Goal: Communication & Community: Share content

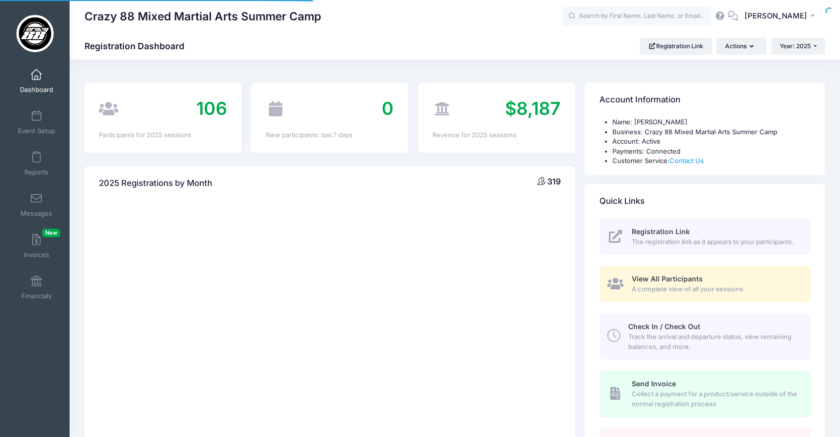
select select
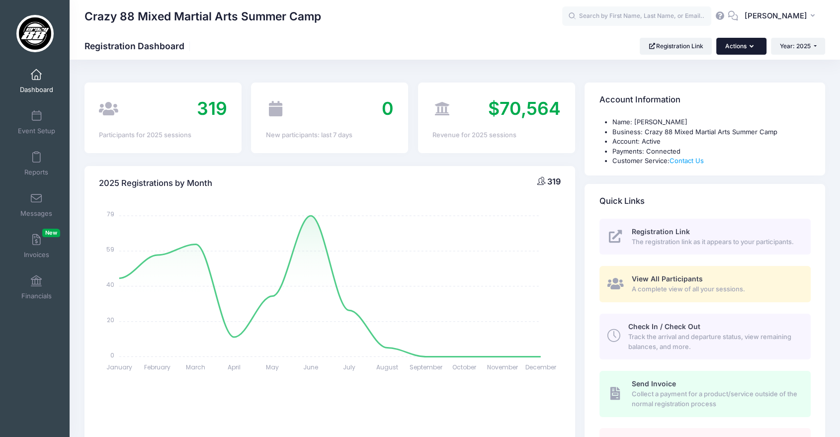
click at [746, 43] on button "Actions" at bounding box center [742, 46] width 50 height 17
click at [709, 103] on link "Mass SMS" at bounding box center [716, 108] width 90 height 19
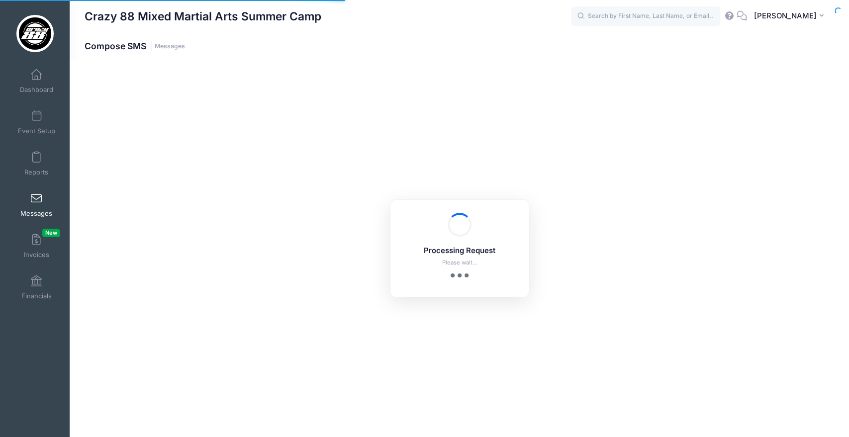
click at [33, 213] on span "Messages" at bounding box center [36, 213] width 32 height 8
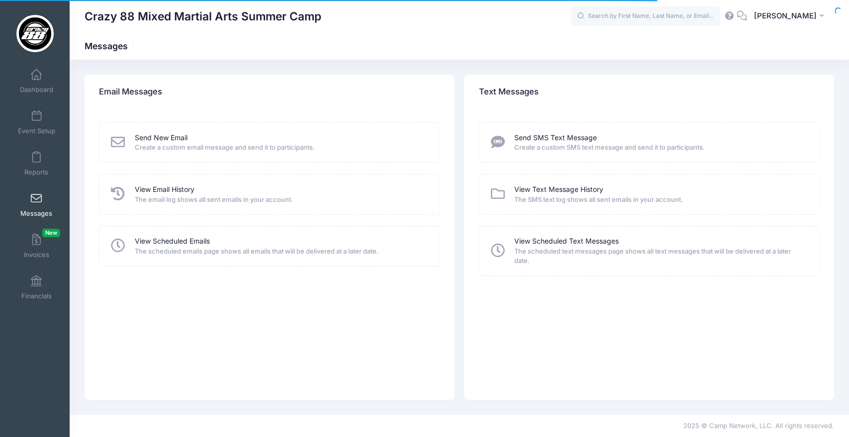
click at [122, 141] on icon at bounding box center [117, 142] width 17 height 14
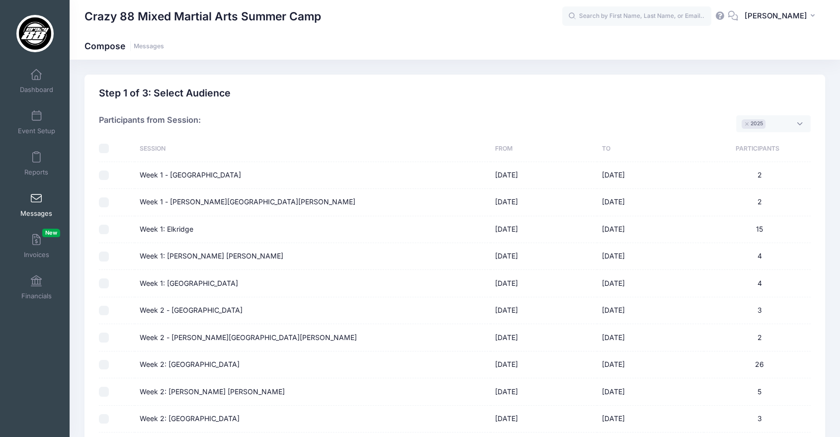
click at [103, 148] on input "checkbox" at bounding box center [104, 149] width 10 height 10
checkbox input "true"
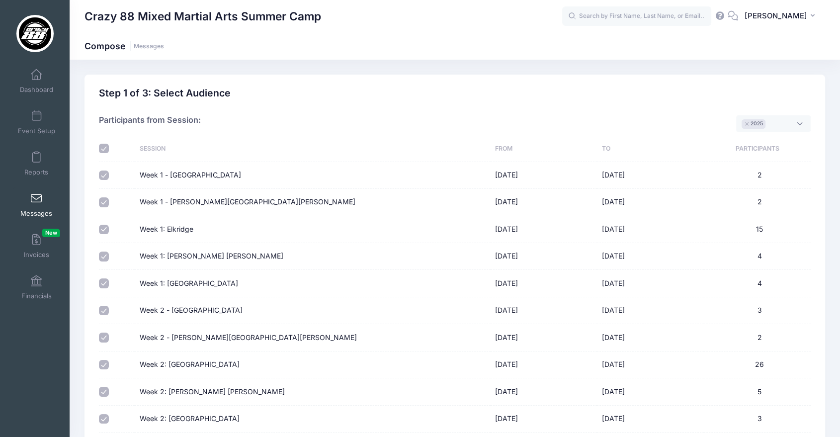
checkbox input "true"
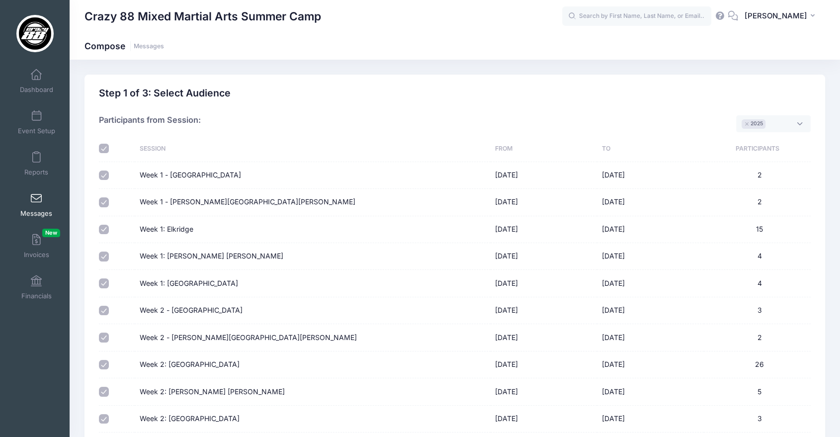
checkbox input "true"
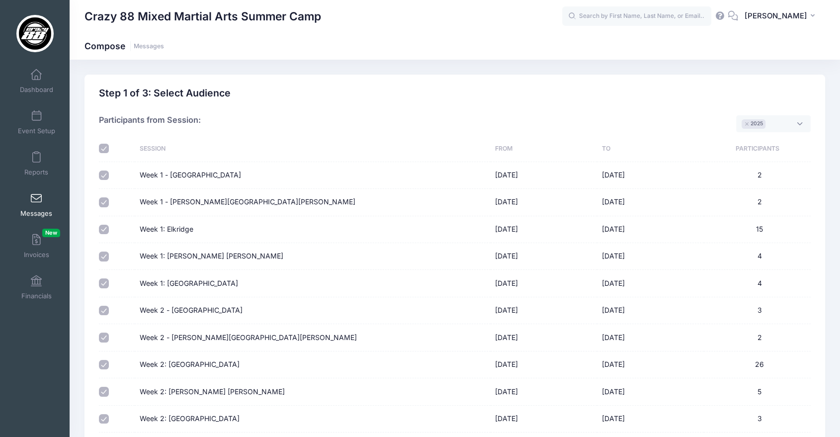
checkbox input "true"
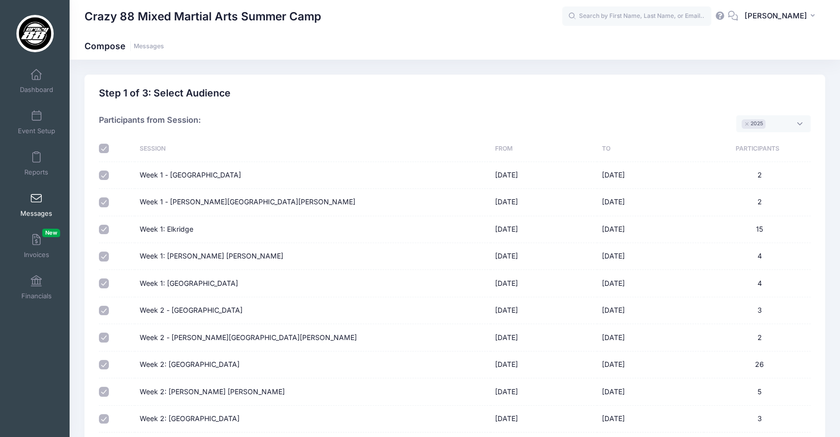
checkbox input "true"
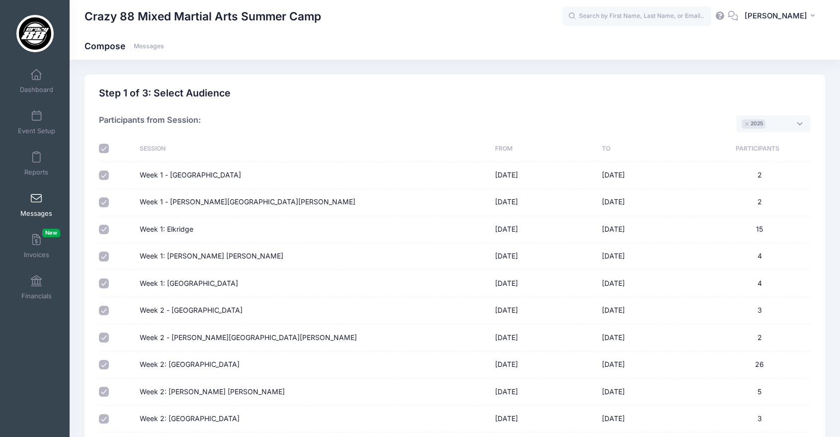
checkbox input "true"
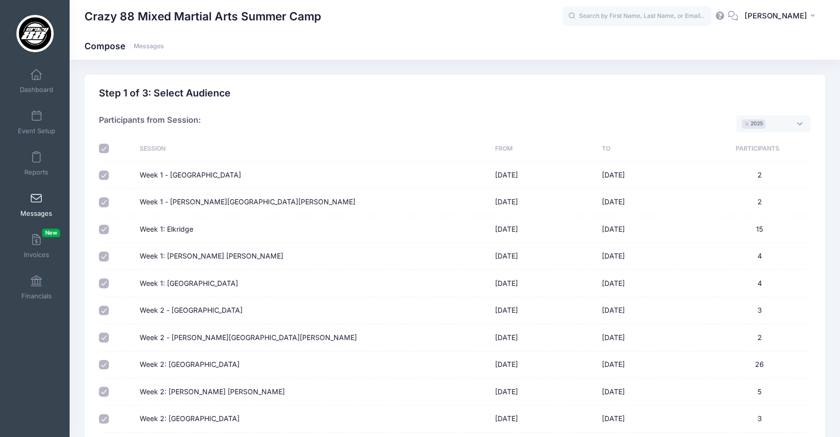
checkbox input "true"
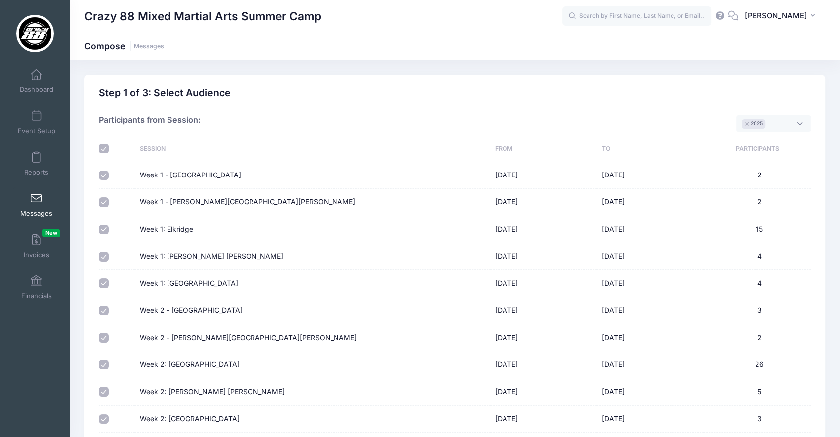
checkbox input "true"
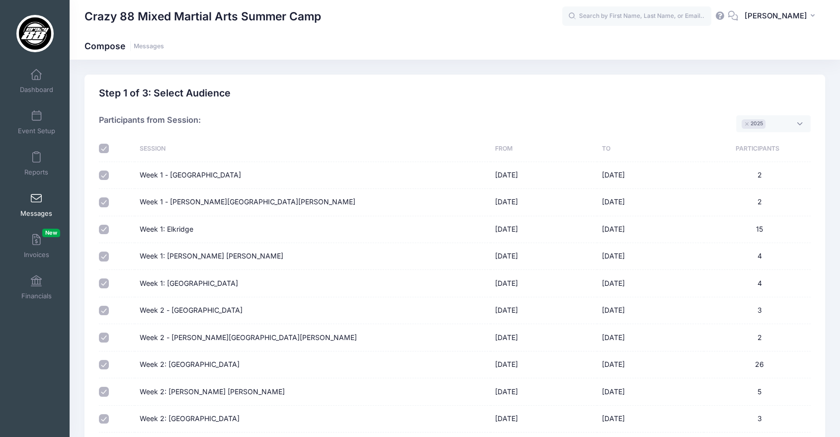
checkbox input "true"
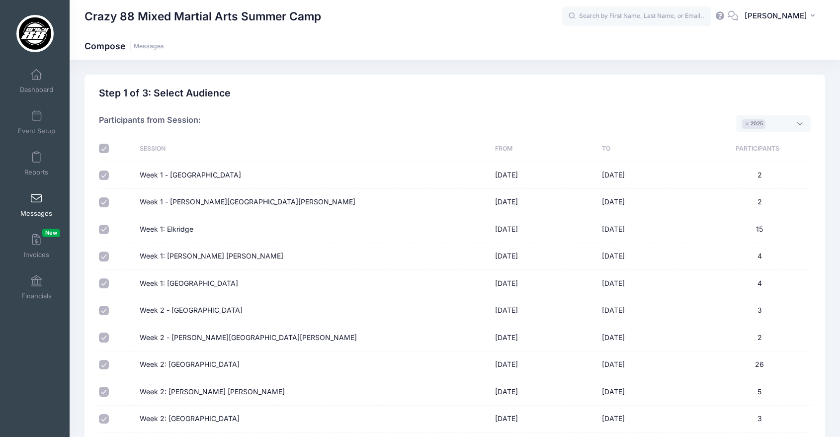
checkbox input "true"
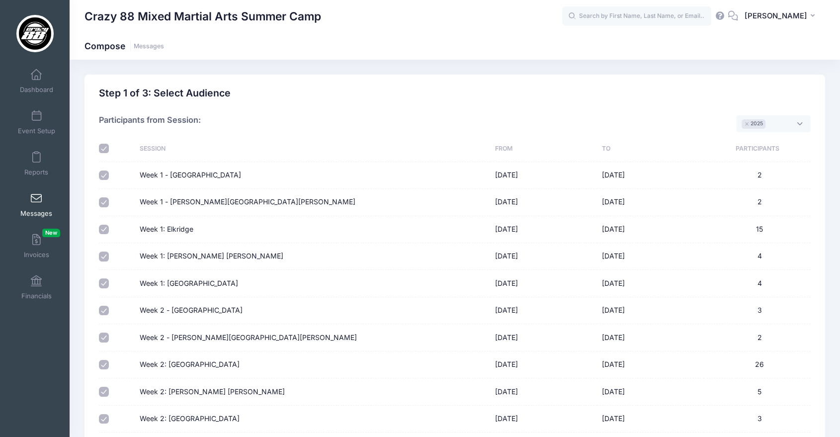
checkbox input "true"
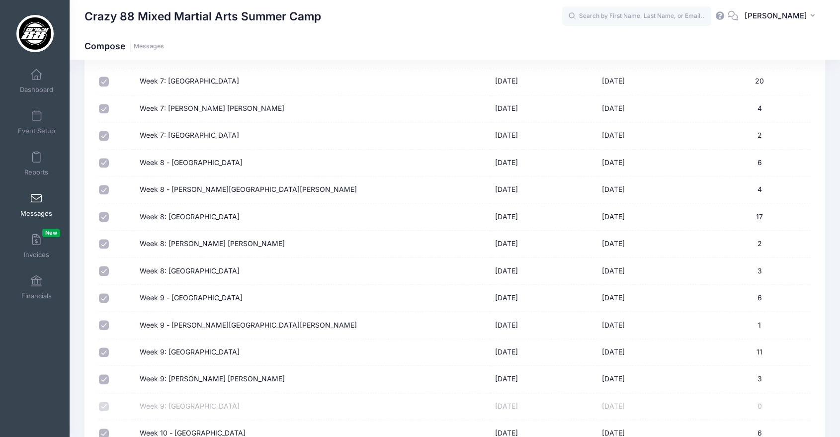
scroll to position [1175, 0]
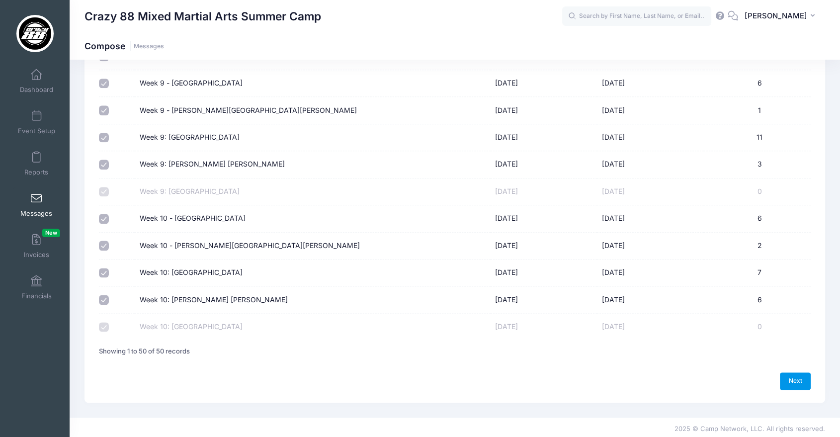
click at [802, 378] on link "Next" at bounding box center [795, 380] width 31 height 17
select select "50"
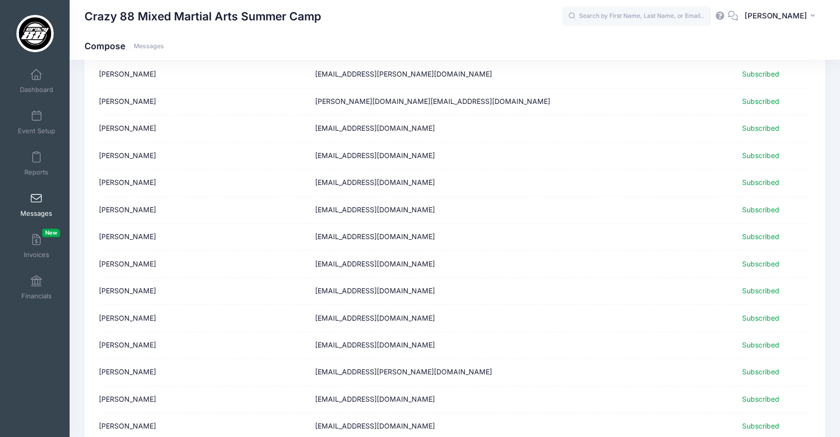
scroll to position [1170, 0]
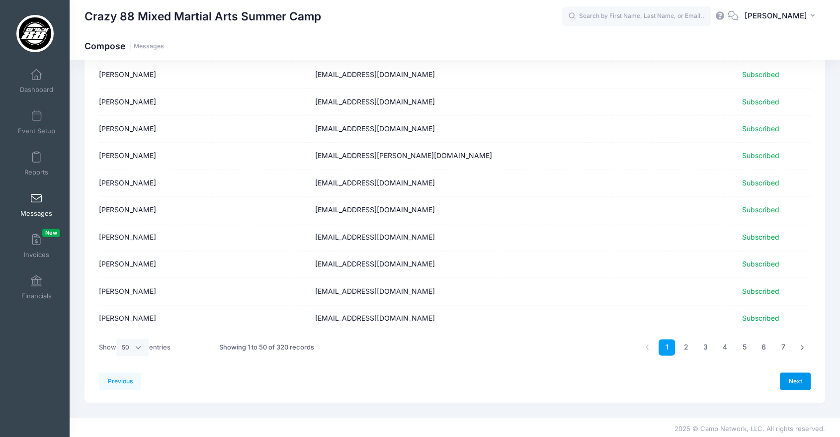
click at [785, 375] on link "Next" at bounding box center [795, 380] width 31 height 17
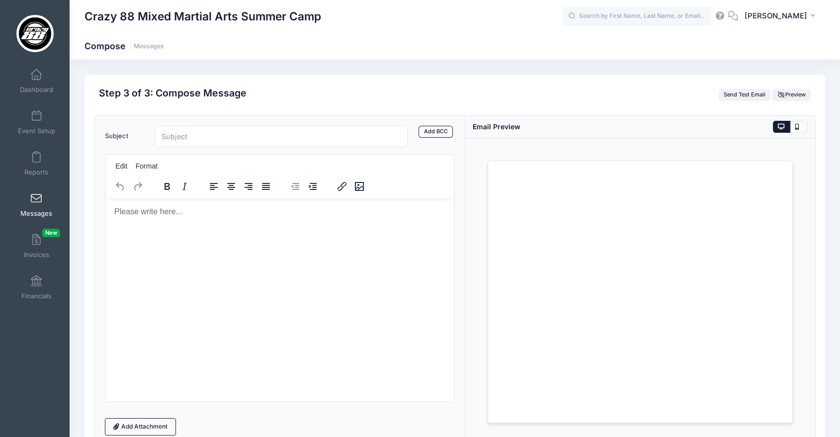
scroll to position [0, 0]
click at [250, 148] on form "Subject Add CC Add BCC CC ​ BCC ​ Edit Format" at bounding box center [280, 281] width 350 height 310
click at [245, 133] on input "Subject" at bounding box center [281, 136] width 253 height 21
type input "Thank you for a Great Summer!"
click at [198, 225] on html at bounding box center [279, 211] width 348 height 27
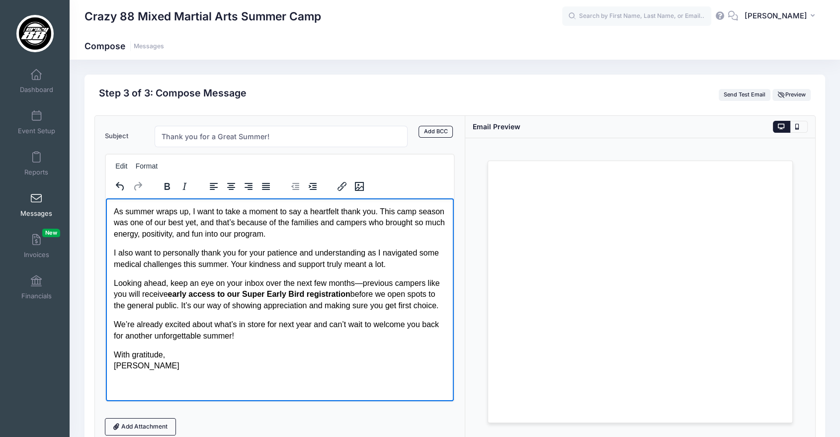
click at [111, 211] on html "As summer wraps up, I want to take a moment to say a heartfelt thank you. This …" at bounding box center [279, 288] width 348 height 181
drag, startPoint x: 150, startPoint y: 364, endPoint x: 87, endPoint y: 362, distance: 63.7
click at [105, 362] on html "As summer wraps up, I want to take a moment to say a heartfelt thank you. This …" at bounding box center [279, 288] width 348 height 181
click at [117, 214] on p "As summer wraps up, I want to take a moment to say a heartfelt thank you. This …" at bounding box center [279, 222] width 332 height 33
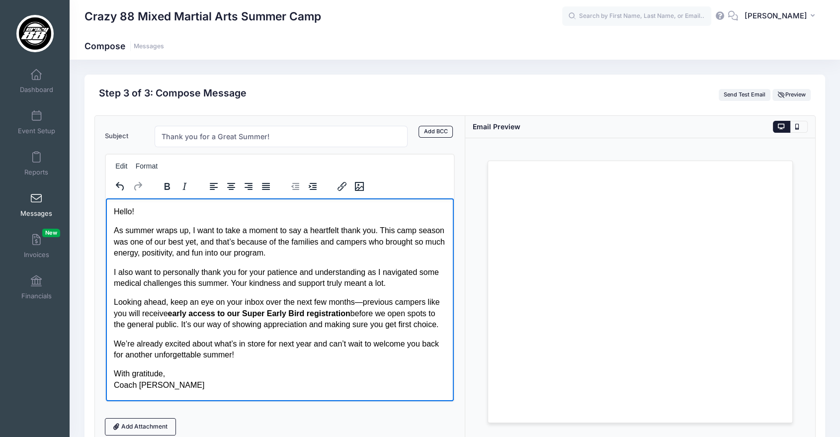
scroll to position [86, 0]
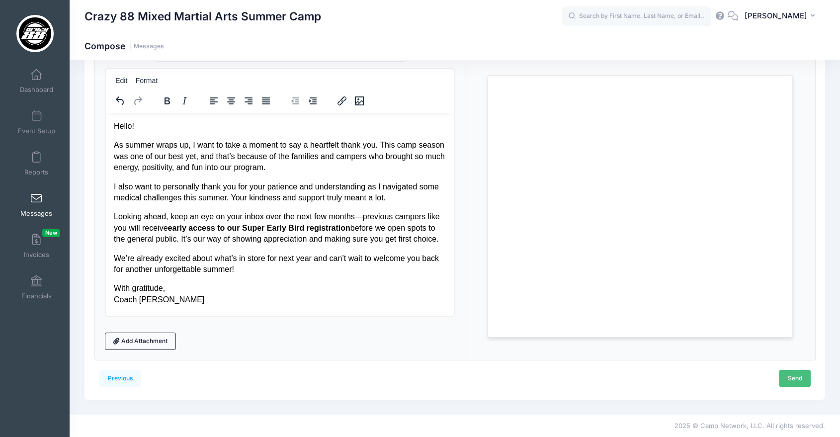
click at [788, 380] on link "Send" at bounding box center [795, 378] width 32 height 17
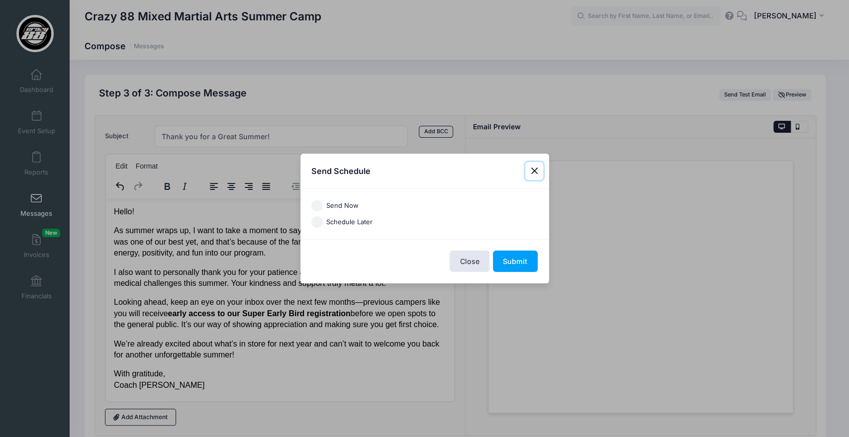
click at [538, 165] on button "Close" at bounding box center [534, 171] width 18 height 18
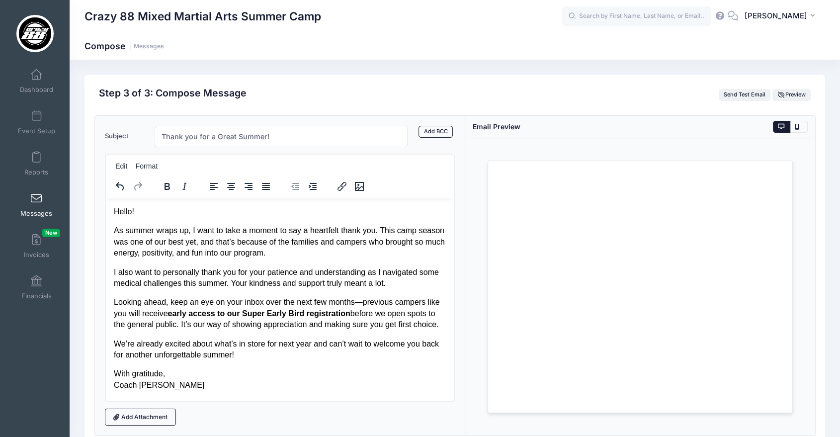
click at [359, 303] on p "Looking ahead, keep an eye on your inbox over the next few months—previous camp…" at bounding box center [279, 312] width 332 height 33
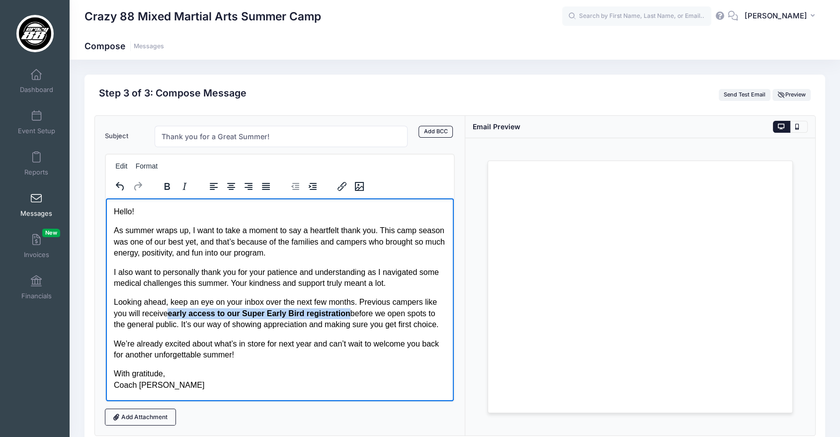
drag, startPoint x: 346, startPoint y: 314, endPoint x: 168, endPoint y: 312, distance: 178.5
click at [168, 312] on p "Looking ahead, keep an eye on your inbox over the next few months. Previous cam…" at bounding box center [279, 312] width 332 height 33
click at [309, 344] on p "We’re already excited about what’s in store for next year and can’t wait to wel…" at bounding box center [279, 349] width 332 height 22
click at [345, 314] on strong "early access to our Super Early Bird registration" at bounding box center [259, 313] width 185 height 8
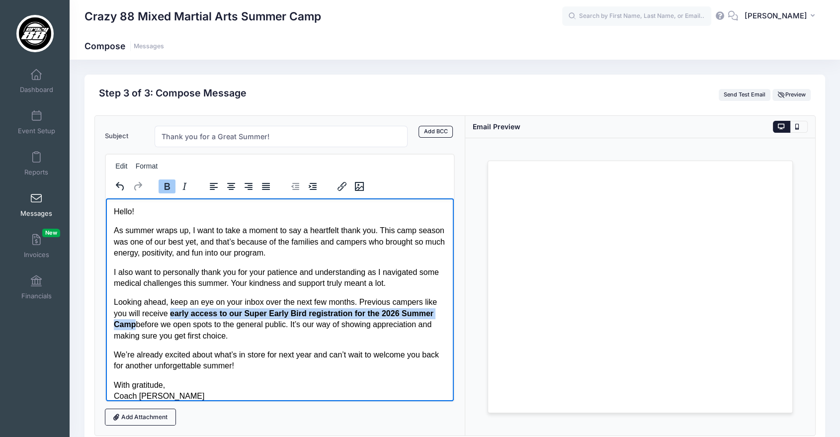
click at [171, 314] on p "Looking ahead, keep an eye on your inbox over the next few months. Previous cam…" at bounding box center [279, 318] width 332 height 45
click at [165, 187] on icon "Bold" at bounding box center [167, 186] width 5 height 7
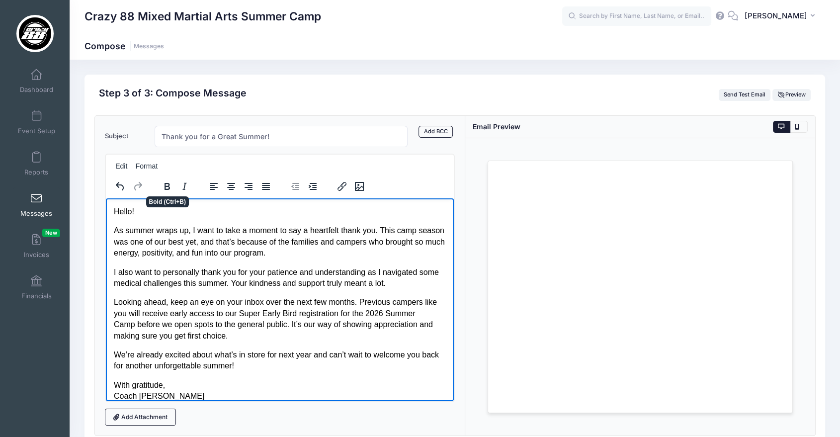
click at [253, 326] on p "Looking ahead, keep an eye on your inbox over the next few months. Previous cam…" at bounding box center [279, 318] width 332 height 45
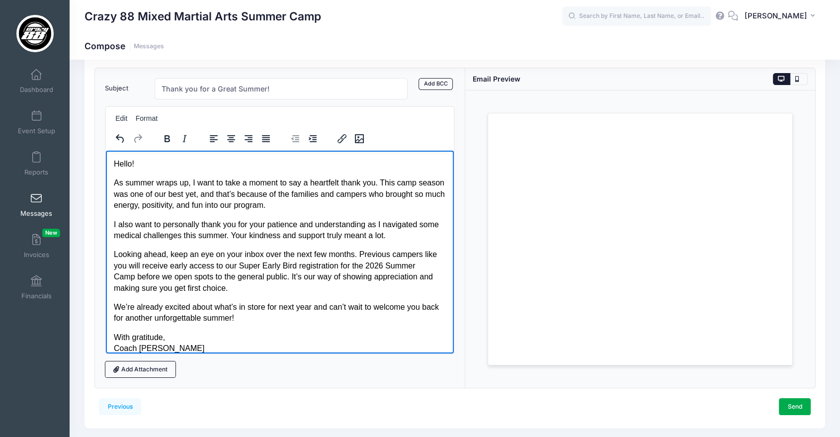
scroll to position [8, 0]
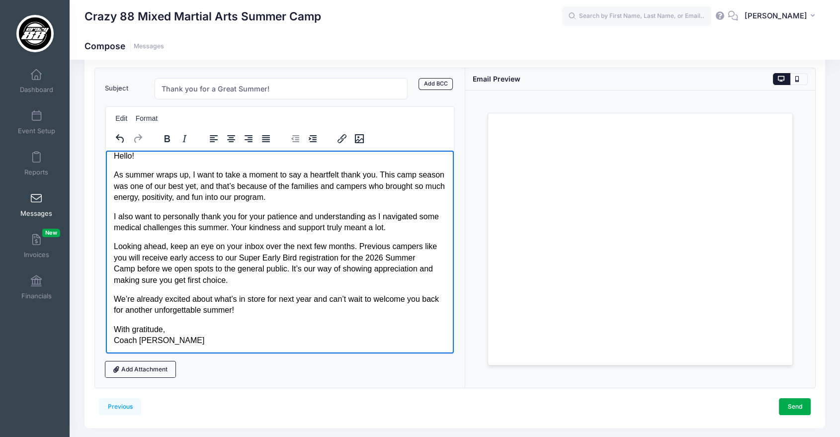
click at [419, 321] on body "Hello! As summer wraps up, I want to take a moment to say a heartfelt thank you…" at bounding box center [279, 247] width 332 height 195
click at [381, 335] on p "With gratitude, Coach Vannessa" at bounding box center [279, 335] width 332 height 22
click at [790, 402] on link "Send" at bounding box center [795, 406] width 32 height 17
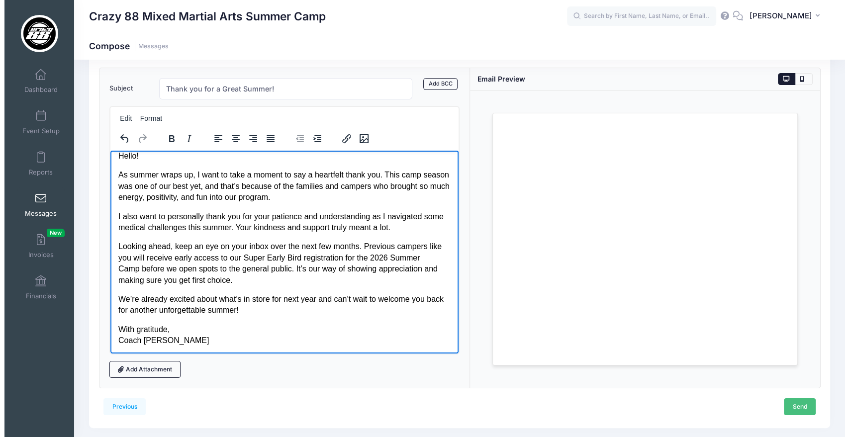
scroll to position [0, 0]
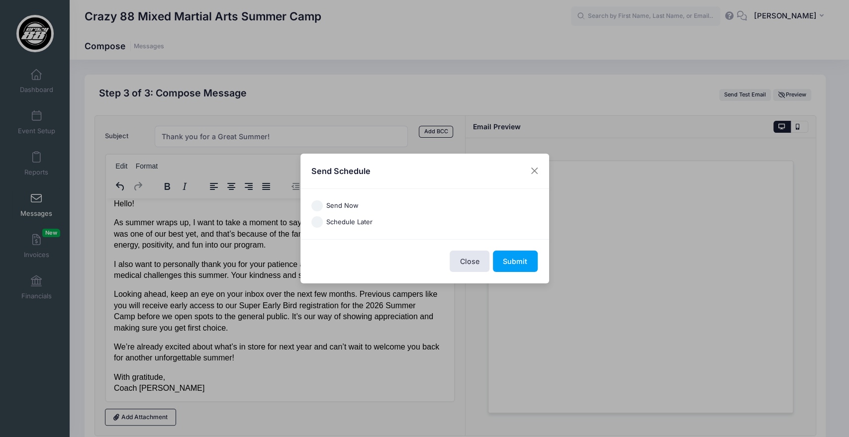
click at [317, 205] on input "Send Now" at bounding box center [316, 205] width 11 height 11
radio input "true"
click at [513, 264] on button "Submit" at bounding box center [515, 261] width 45 height 21
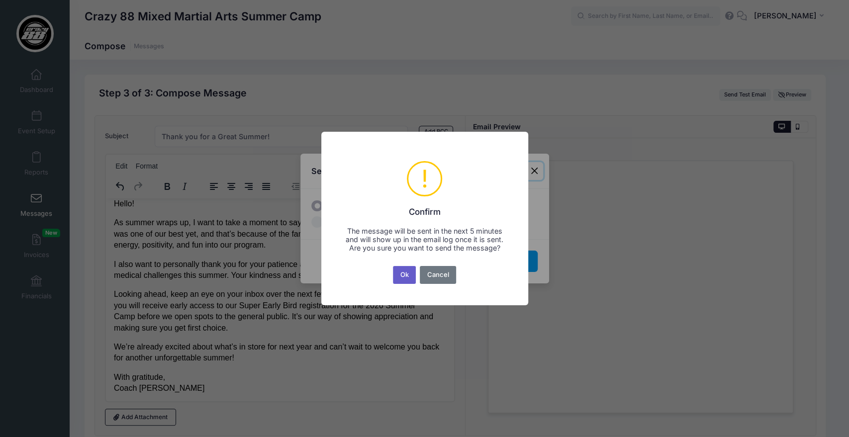
click at [408, 277] on button "Ok" at bounding box center [404, 275] width 23 height 18
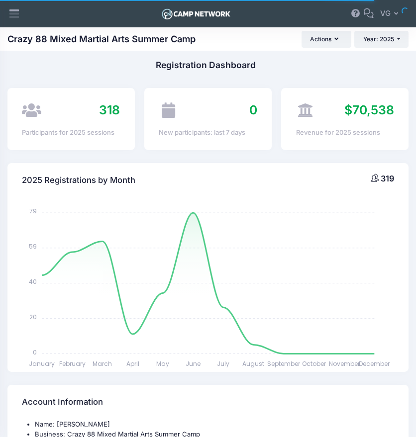
select select
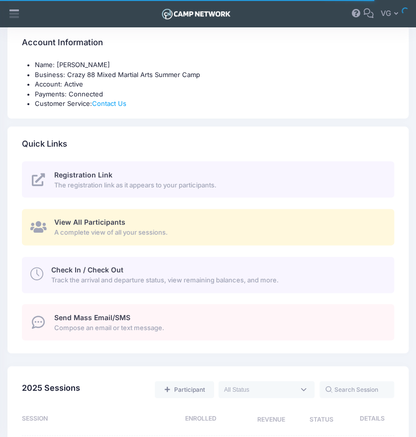
scroll to position [360, 0]
click at [124, 221] on div "View All Participants A complete view of all your sessions." at bounding box center [218, 227] width 328 height 20
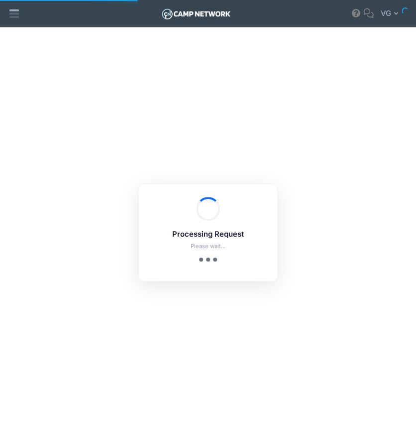
select select "10"
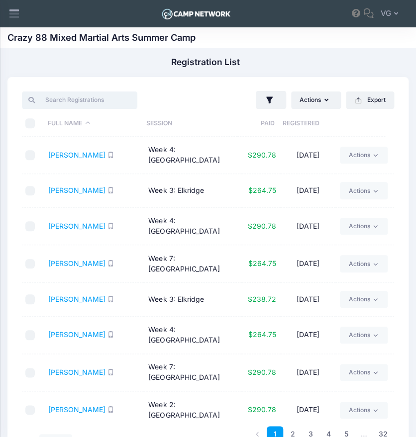
click at [73, 99] on input "search" at bounding box center [79, 99] width 115 height 17
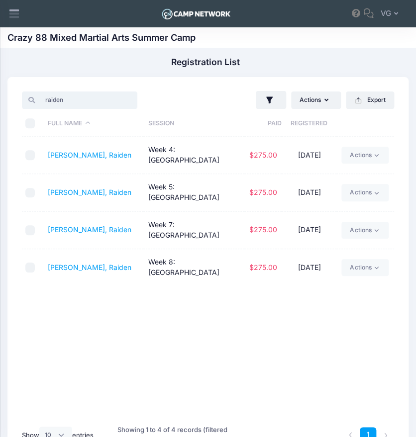
click at [76, 101] on input "raiden" at bounding box center [79, 99] width 115 height 17
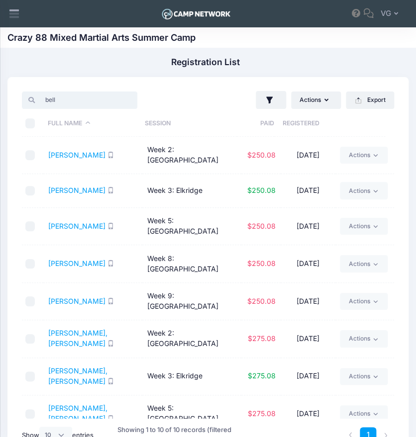
click at [95, 103] on input "bell" at bounding box center [79, 99] width 115 height 17
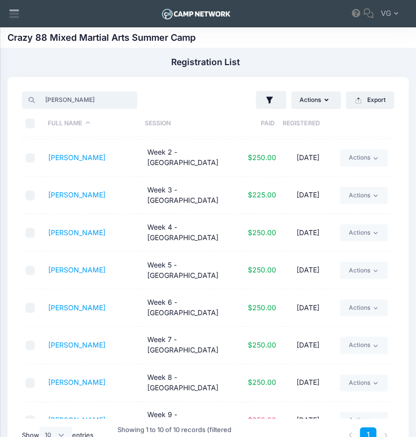
scroll to position [54, 0]
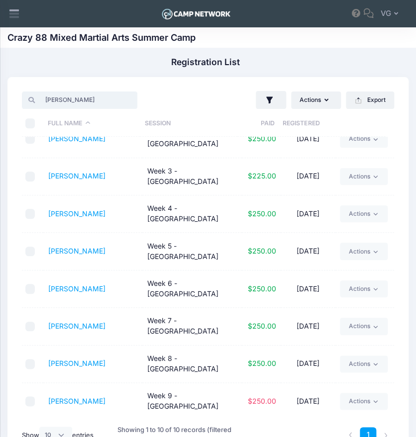
click at [90, 100] on input "sophia" at bounding box center [79, 99] width 115 height 17
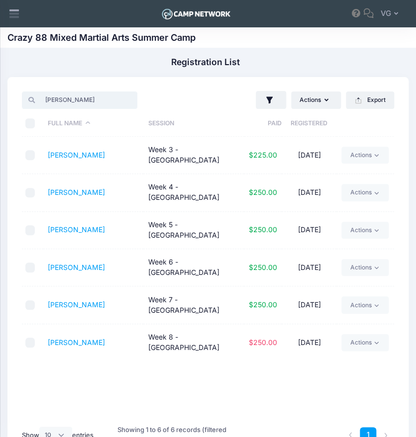
scroll to position [0, 0]
type input "a"
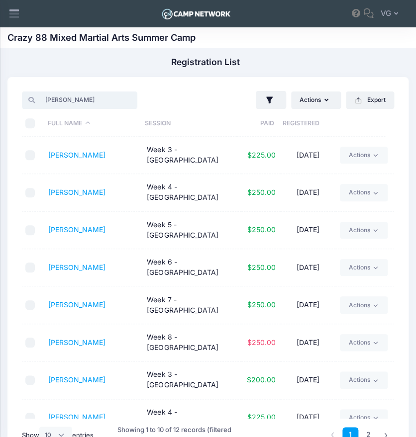
type input "bhullar"
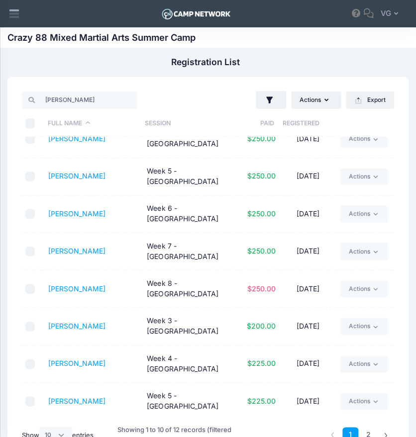
scroll to position [57, 0]
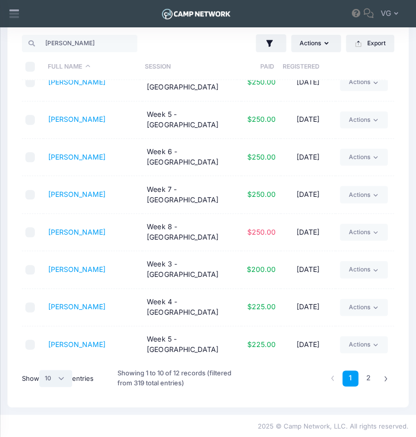
click at [62, 384] on select "All 10 25 50" at bounding box center [55, 378] width 33 height 17
select select "-1"
click at [41, 370] on select "All 10 25 50" at bounding box center [55, 378] width 33 height 17
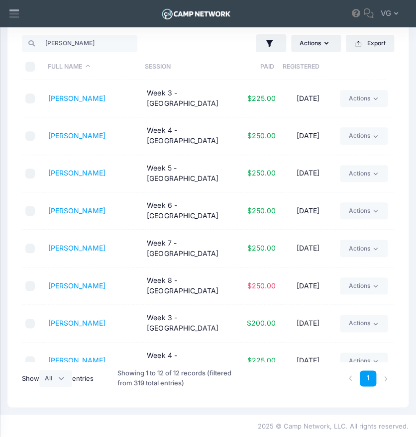
scroll to position [121, 0]
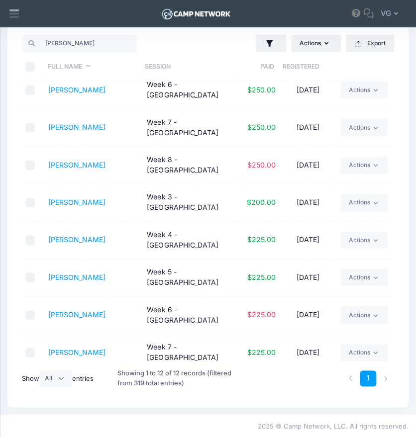
click at [79, 52] on div "bhullar" at bounding box center [112, 43] width 191 height 20
click at [78, 49] on input "bhullar" at bounding box center [79, 43] width 115 height 17
click at [76, 47] on input "bookhultz" at bounding box center [79, 43] width 115 height 17
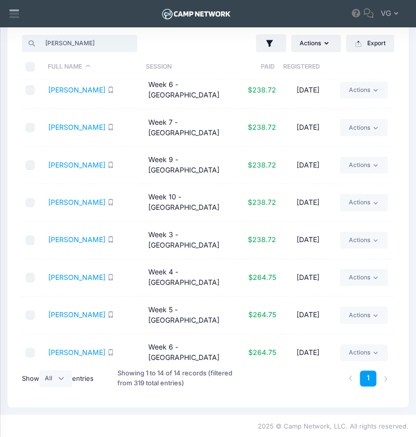
click at [128, 44] on input "bookhultz" at bounding box center [79, 43] width 115 height 17
click at [89, 40] on input "bookhultz" at bounding box center [79, 43] width 115 height 17
click at [174, 50] on div "bookhultz" at bounding box center [112, 43] width 191 height 20
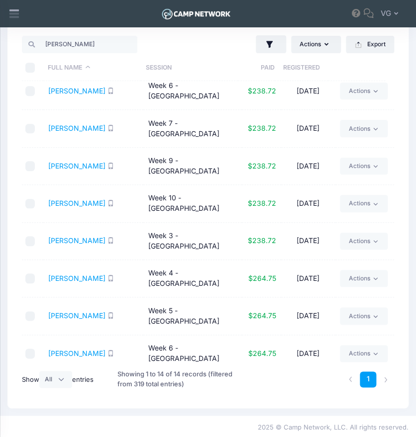
scroll to position [0, 0]
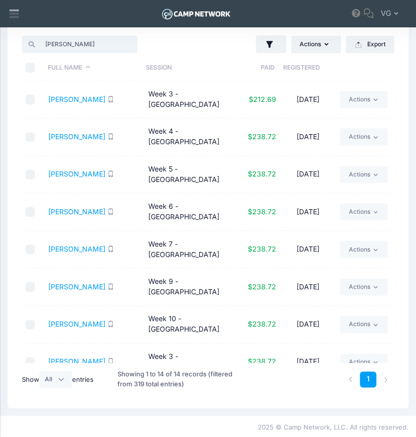
click at [72, 53] on input "bookhultz" at bounding box center [79, 44] width 115 height 17
click at [84, 49] on input "bookhultz" at bounding box center [79, 44] width 115 height 17
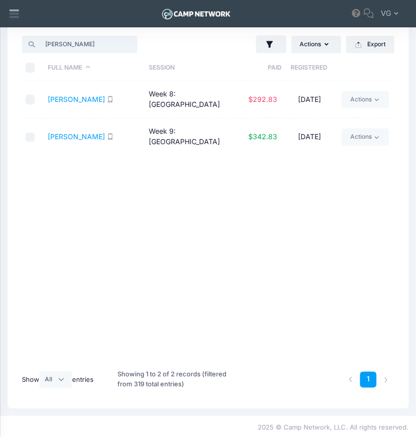
click at [100, 46] on input "davis" at bounding box center [79, 44] width 115 height 17
click at [62, 43] on input "francis" at bounding box center [79, 44] width 115 height 17
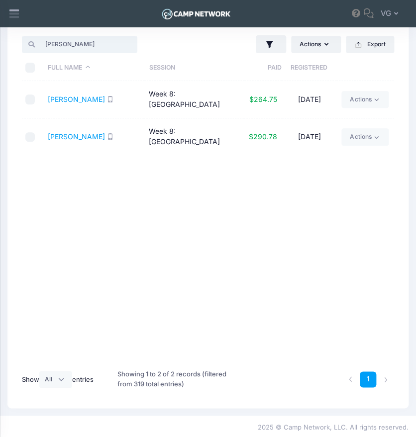
click at [62, 43] on input "francis" at bounding box center [79, 44] width 115 height 17
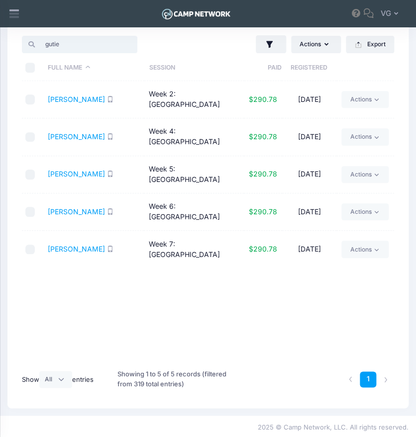
click at [75, 42] on input "gutie" at bounding box center [79, 44] width 115 height 17
click at [94, 46] on input "gutie" at bounding box center [79, 44] width 115 height 17
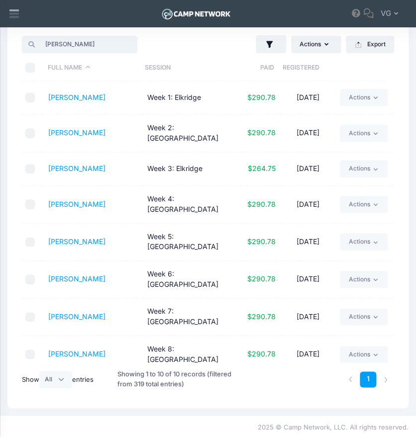
click at [97, 44] on input "aaron" at bounding box center [79, 44] width 115 height 17
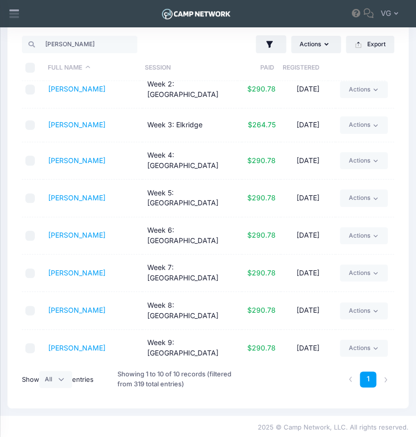
scroll to position [54, 0]
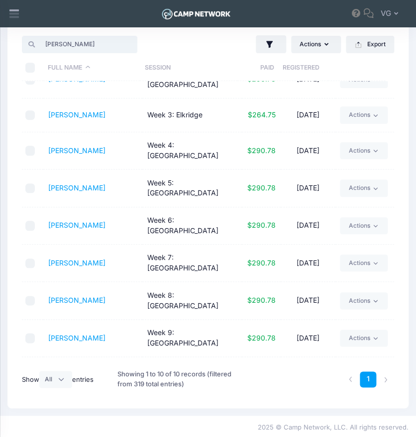
click at [95, 45] on input "aaron" at bounding box center [79, 44] width 115 height 17
type input "a"
click at [95, 45] on input "ramsey" at bounding box center [79, 44] width 115 height 17
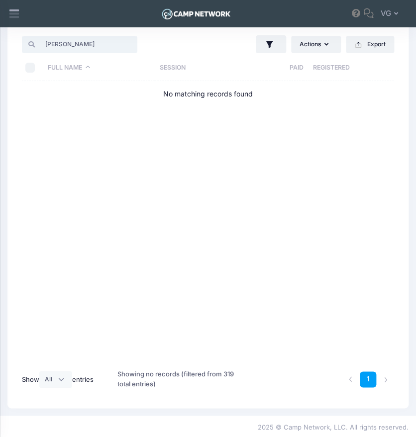
scroll to position [0, 0]
type input "r"
click at [90, 45] on input "search" at bounding box center [79, 44] width 115 height 17
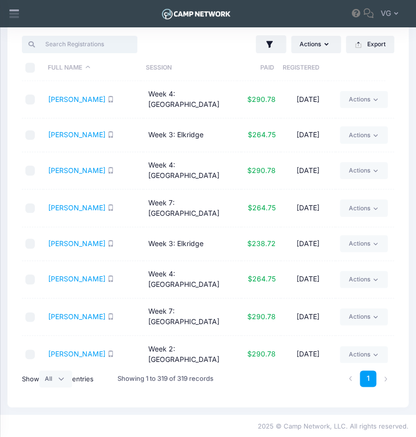
click at [71, 50] on input "search" at bounding box center [79, 44] width 115 height 17
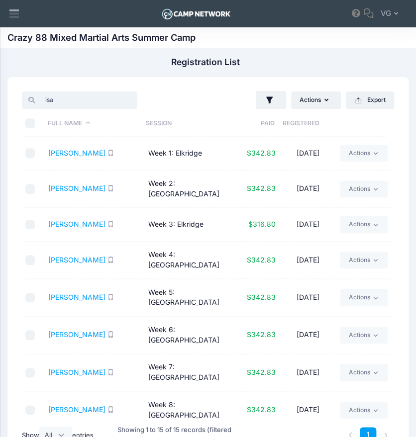
click at [73, 99] on input "isa" at bounding box center [79, 99] width 115 height 17
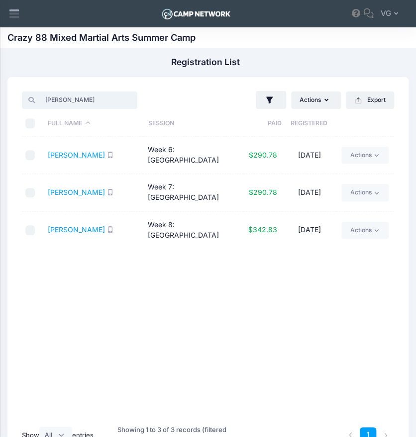
click at [113, 100] on input "mullen" at bounding box center [79, 99] width 115 height 17
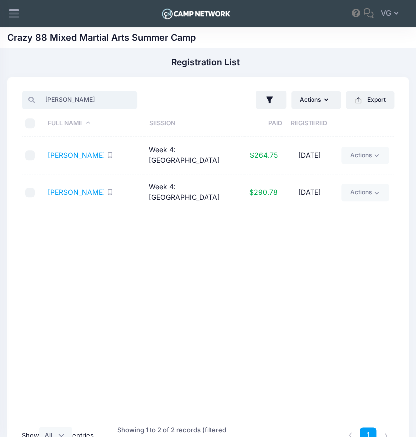
click at [88, 97] on input "murphy" at bounding box center [79, 99] width 115 height 17
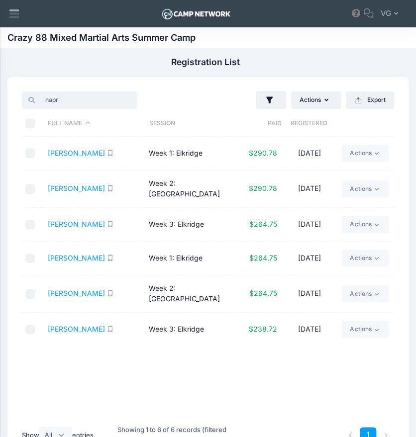
click at [78, 102] on input "napr" at bounding box center [79, 99] width 115 height 17
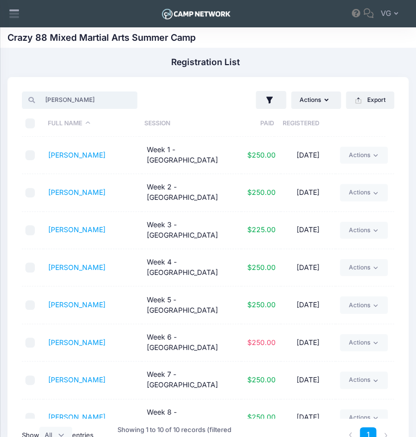
click at [68, 102] on input "nixon" at bounding box center [79, 99] width 115 height 17
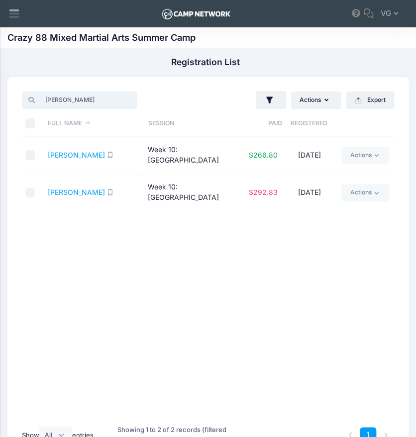
click at [64, 101] on input "saul" at bounding box center [79, 99] width 115 height 17
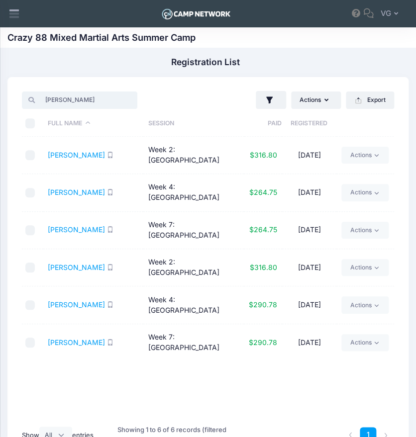
click at [75, 105] on input "taylor" at bounding box center [79, 99] width 115 height 17
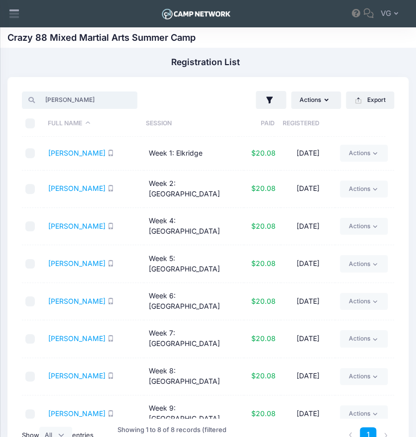
click at [70, 95] on input "ayala" at bounding box center [79, 99] width 115 height 17
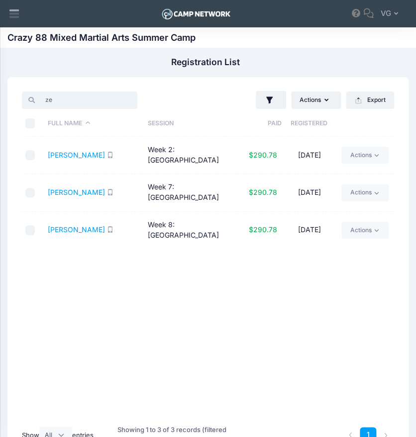
type input "zev"
click at [127, 101] on input "zev" at bounding box center [79, 99] width 115 height 17
click at [86, 98] on input "zev" at bounding box center [79, 99] width 115 height 17
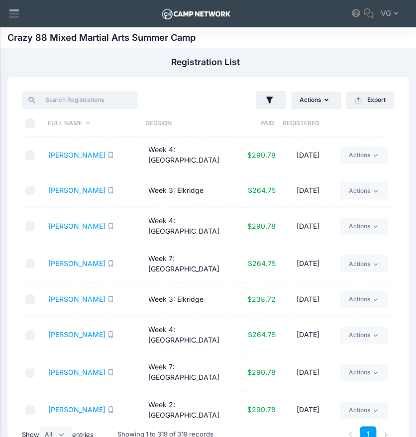
click at [59, 102] on input "search" at bounding box center [79, 99] width 115 height 17
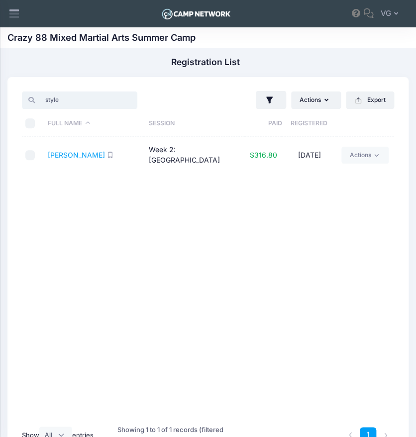
type input "styles"
click at [56, 101] on input "styles" at bounding box center [79, 99] width 115 height 17
click at [124, 98] on input "styles" at bounding box center [79, 99] width 115 height 17
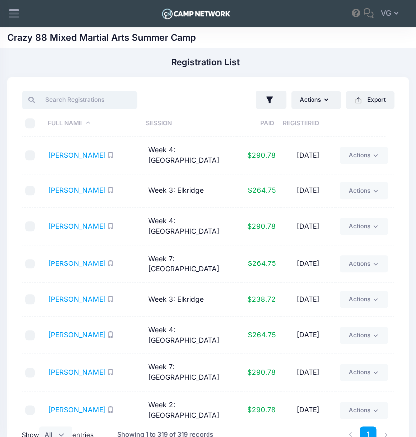
click at [69, 102] on input "search" at bounding box center [79, 99] width 115 height 17
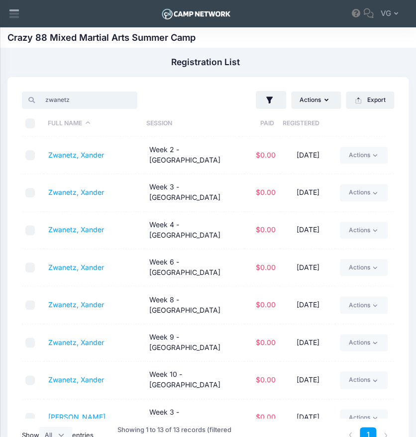
click at [105, 95] on input "zwanetz" at bounding box center [79, 99] width 115 height 17
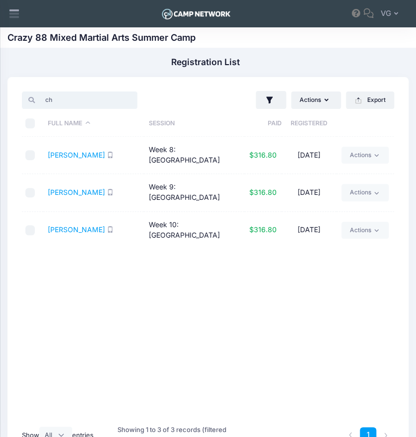
type input "c"
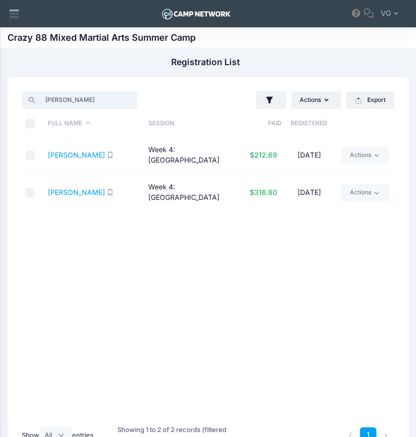
click at [69, 100] on input "groth" at bounding box center [79, 99] width 115 height 17
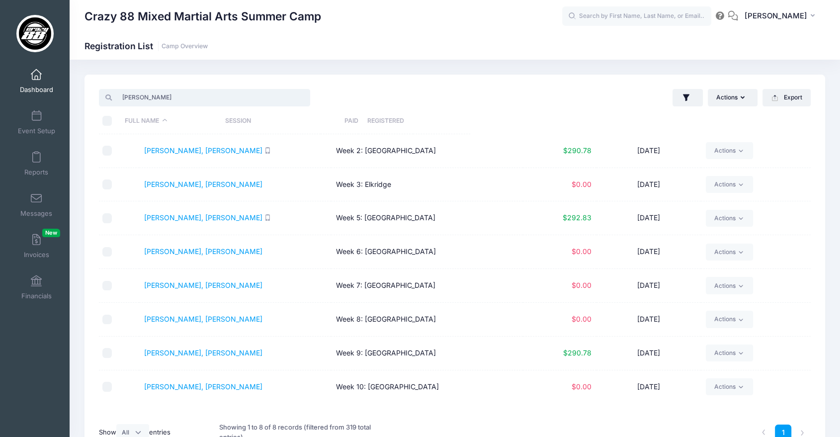
click at [99, 89] on input "sneed" at bounding box center [204, 97] width 211 height 17
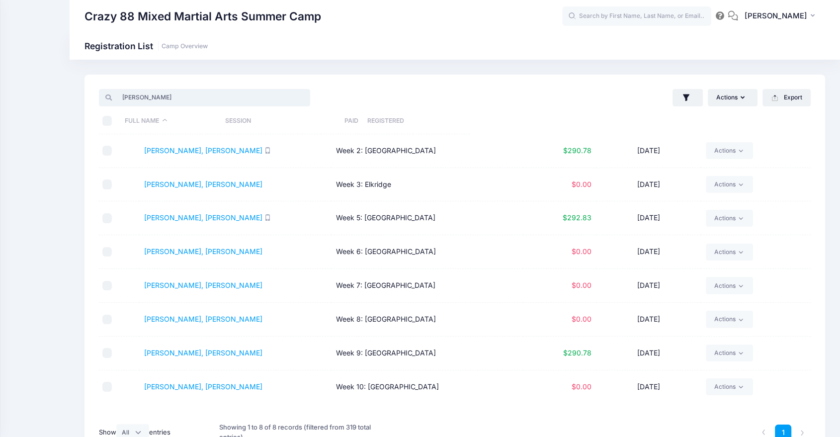
click at [99, 89] on input "sneed" at bounding box center [204, 97] width 211 height 17
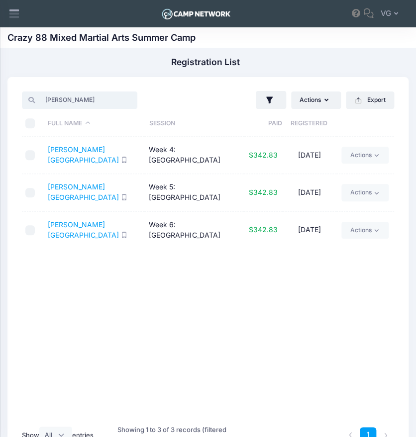
click at [93, 98] on input "braxton" at bounding box center [79, 99] width 115 height 17
click at [92, 98] on input "braxton" at bounding box center [79, 99] width 115 height 17
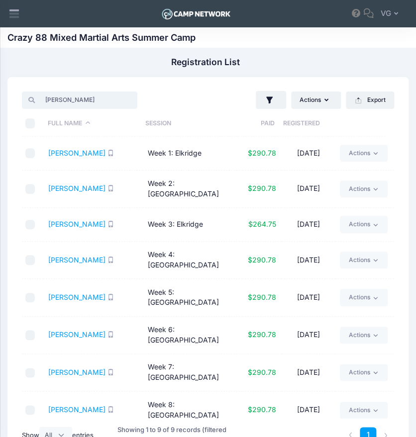
click at [73, 100] on input "richard" at bounding box center [79, 99] width 115 height 17
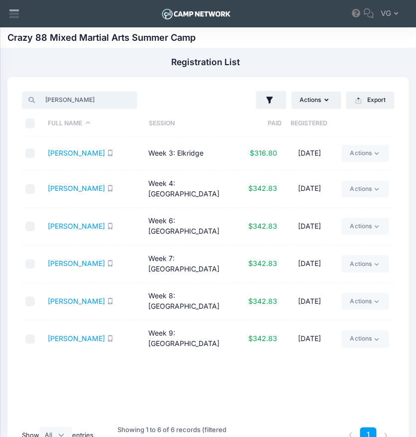
click at [68, 96] on input "brian" at bounding box center [79, 99] width 115 height 17
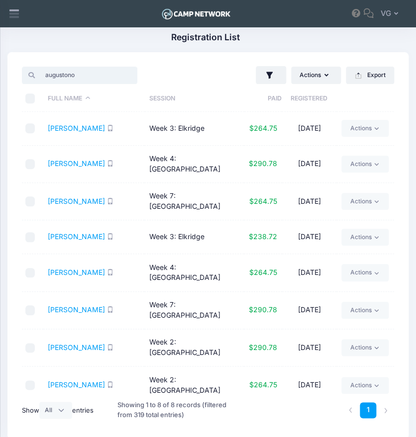
scroll to position [19, 0]
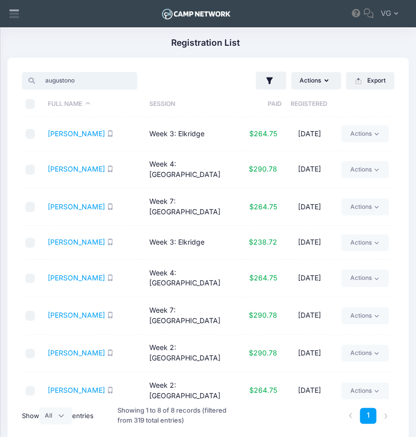
click at [91, 78] on input "augustono" at bounding box center [79, 80] width 115 height 17
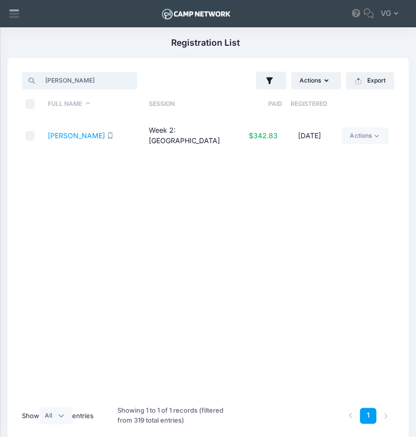
type input "morales"
click at [125, 78] on input "morales" at bounding box center [79, 80] width 115 height 17
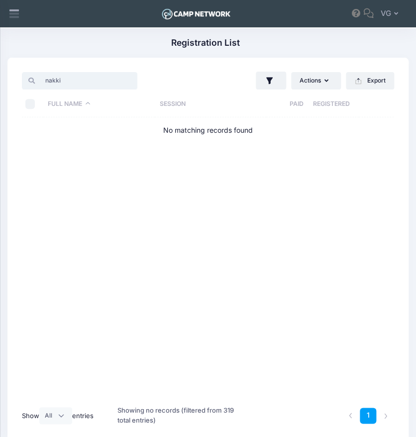
click at [90, 80] on input "nakki" at bounding box center [79, 80] width 115 height 17
click at [88, 81] on input "nakki" at bounding box center [79, 80] width 115 height 17
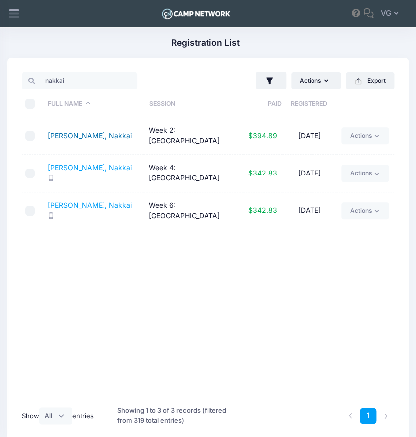
click at [97, 135] on link "McLelland, Nakkai" at bounding box center [90, 135] width 84 height 8
click at [93, 88] on input "nakkai" at bounding box center [79, 80] width 115 height 17
click at [88, 85] on input "nakkai" at bounding box center [79, 80] width 115 height 17
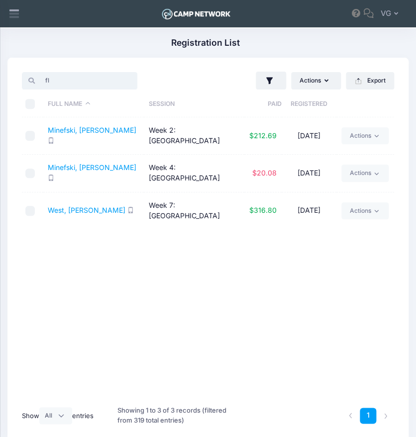
type input "f"
click at [83, 83] on input "search" at bounding box center [79, 80] width 115 height 17
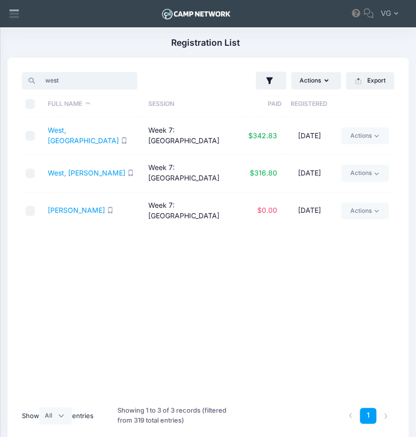
click at [83, 83] on input "west" at bounding box center [79, 80] width 115 height 17
click at [65, 82] on input "west" at bounding box center [79, 80] width 115 height 17
click at [81, 88] on input "west" at bounding box center [79, 80] width 115 height 17
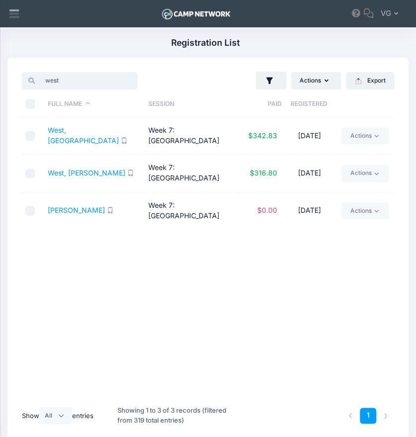
click at [63, 79] on input "west" at bounding box center [79, 80] width 115 height 17
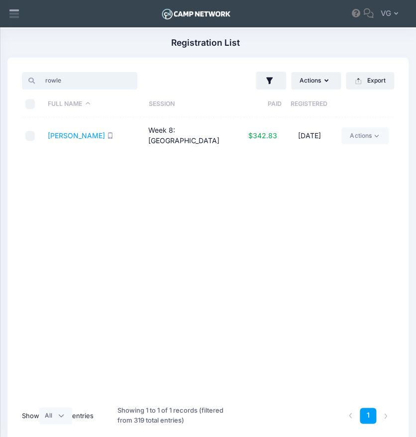
click at [72, 82] on input "rowle" at bounding box center [79, 80] width 115 height 17
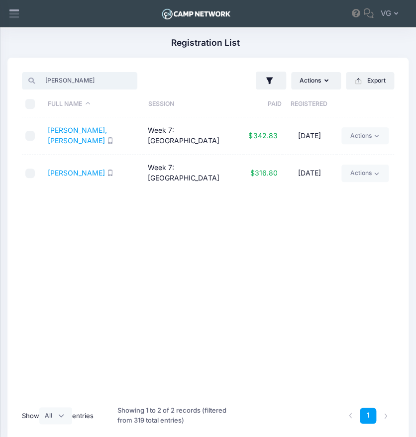
click at [87, 84] on input "lewis" at bounding box center [79, 80] width 115 height 17
type input "alex miles"
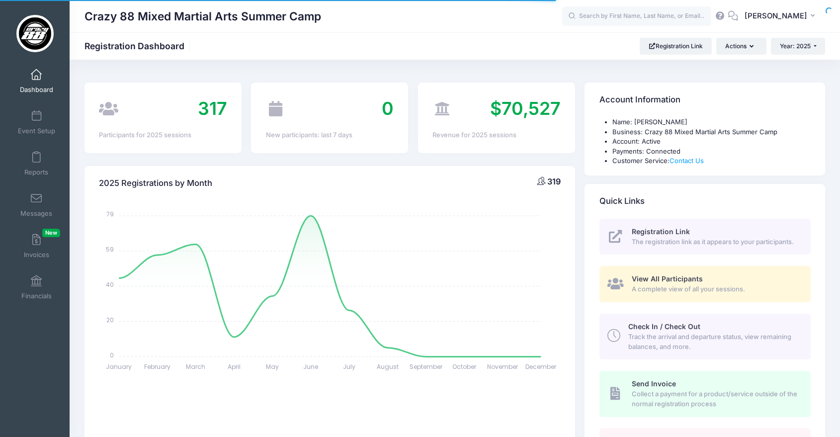
select select
click at [688, 293] on span "A complete view of all your sessions." at bounding box center [716, 289] width 168 height 10
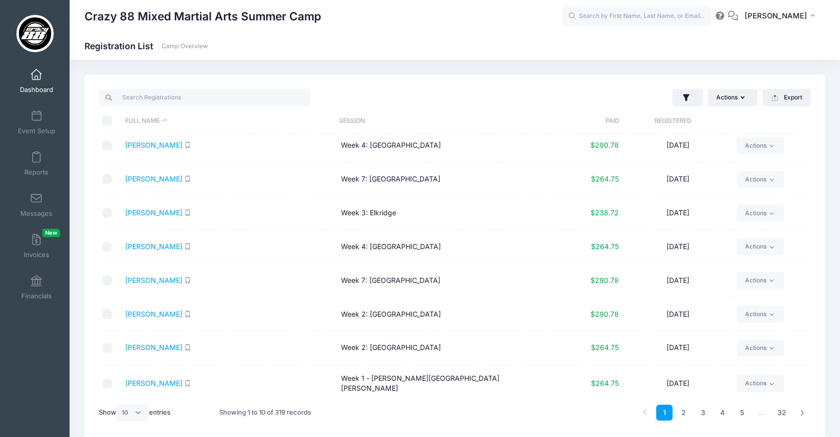
scroll to position [41, 0]
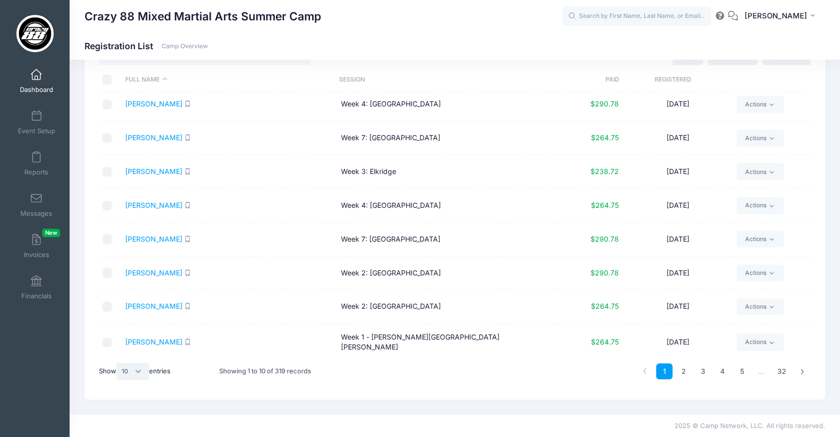
click at [139, 363] on select "All 10 25 50" at bounding box center [132, 371] width 33 height 17
select select "-1"
click at [118, 363] on select "All 10 25 50" at bounding box center [132, 371] width 33 height 17
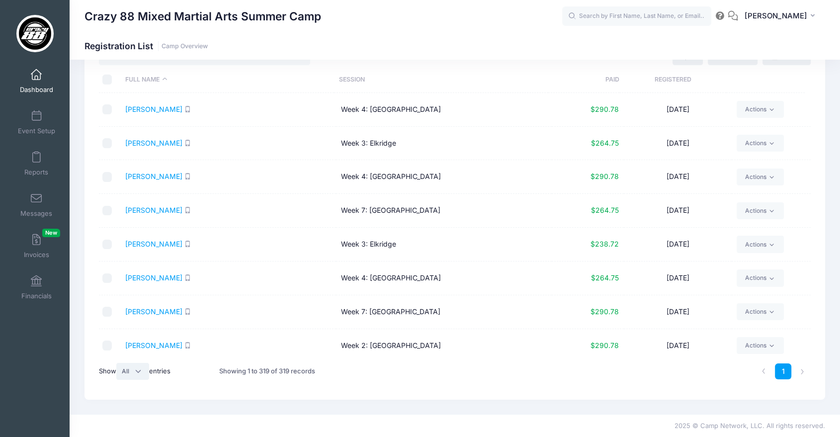
scroll to position [0, 0]
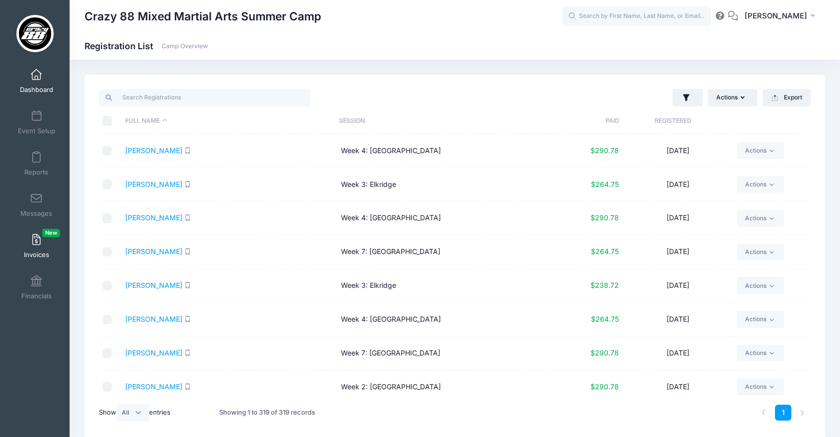
click at [43, 247] on link "Invoices New" at bounding box center [36, 246] width 47 height 35
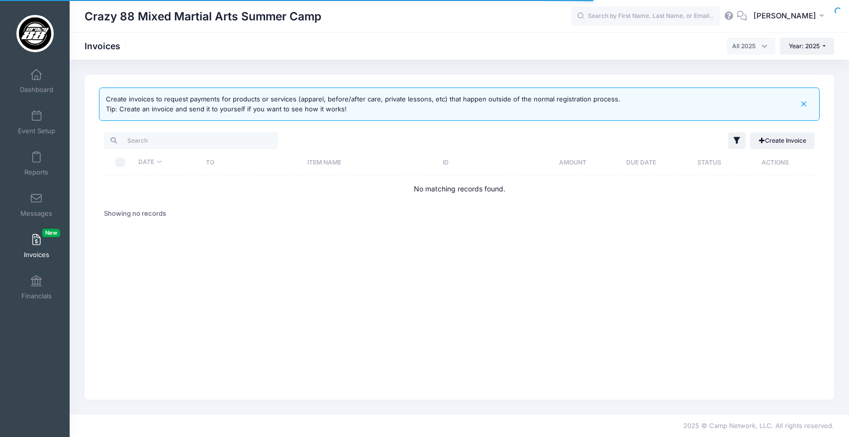
select select
